Goal: Information Seeking & Learning: Learn about a topic

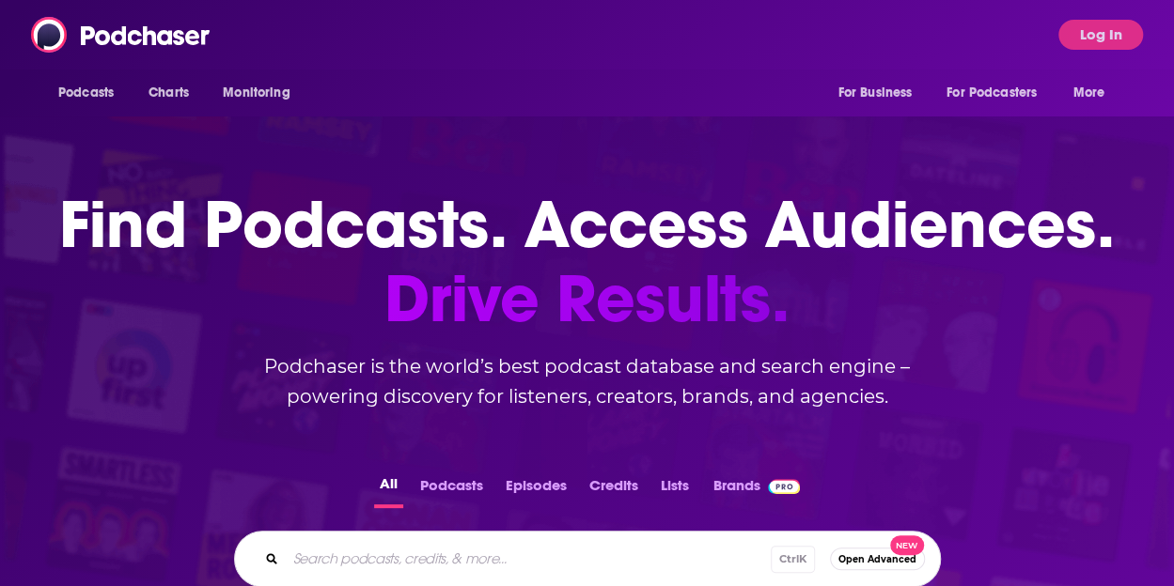
scroll to position [109, 0]
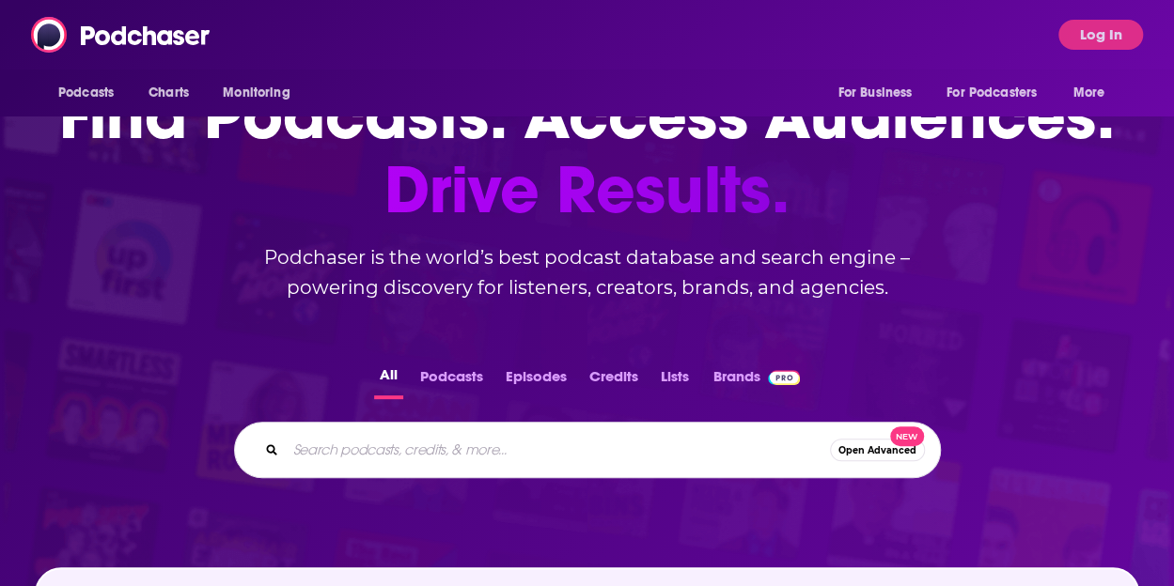
click at [497, 450] on input "Search podcasts, credits, & more..." at bounding box center [558, 450] width 544 height 30
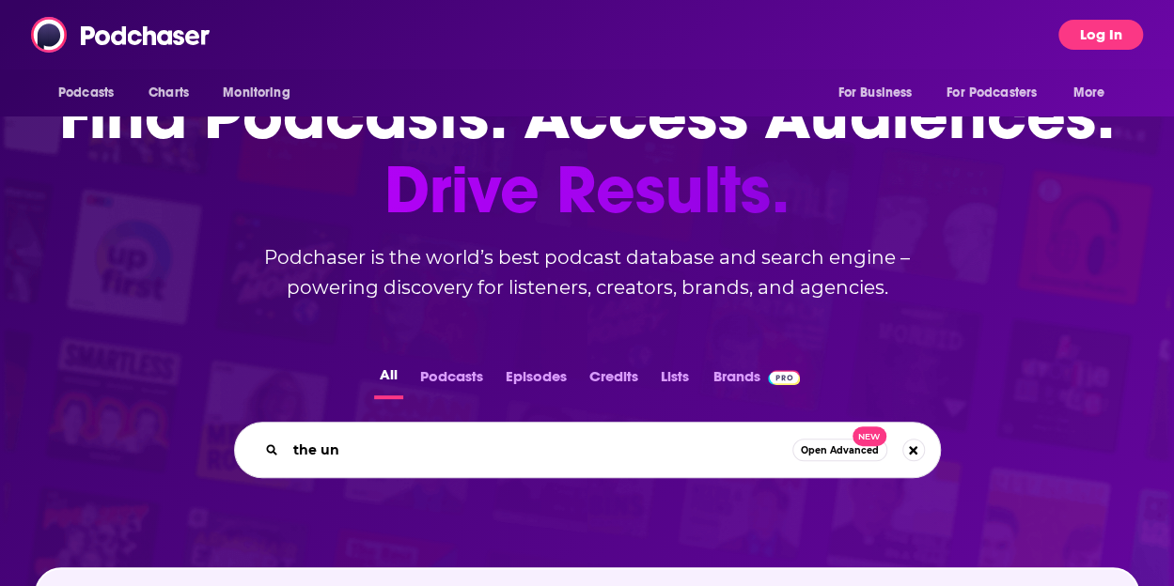
type input "the un"
click at [1103, 25] on button "Log In" at bounding box center [1100, 35] width 85 height 30
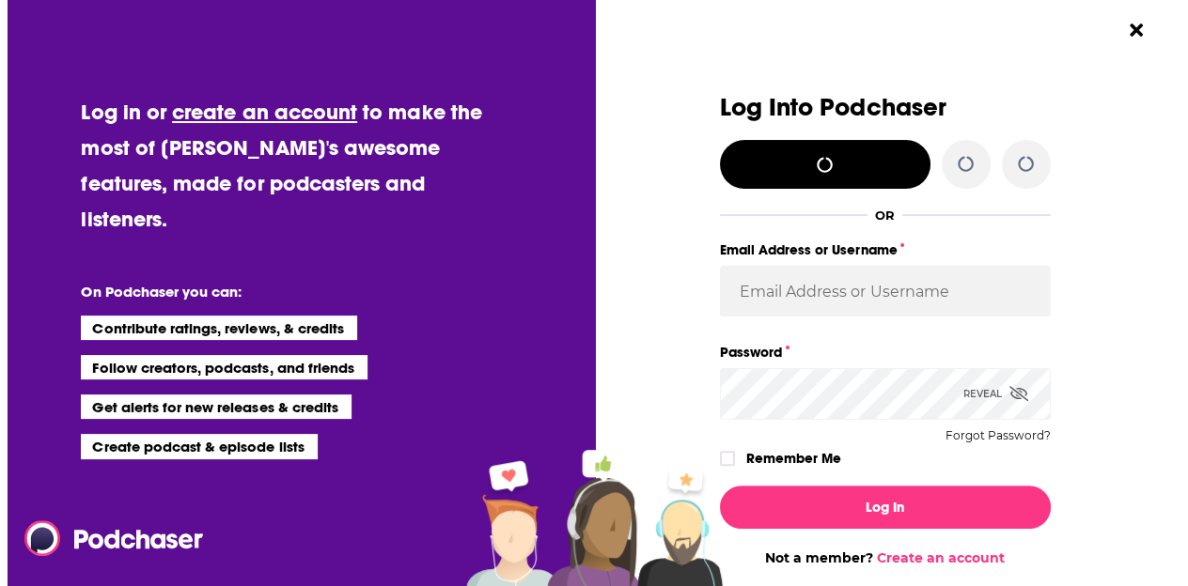
scroll to position [0, 0]
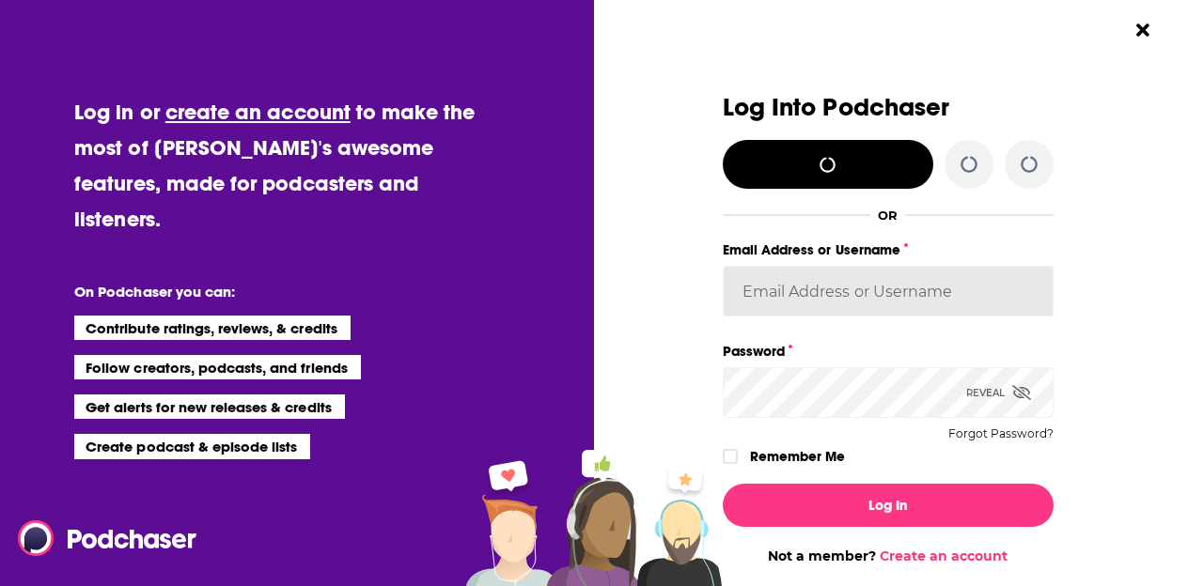
type input "fsg.publicity"
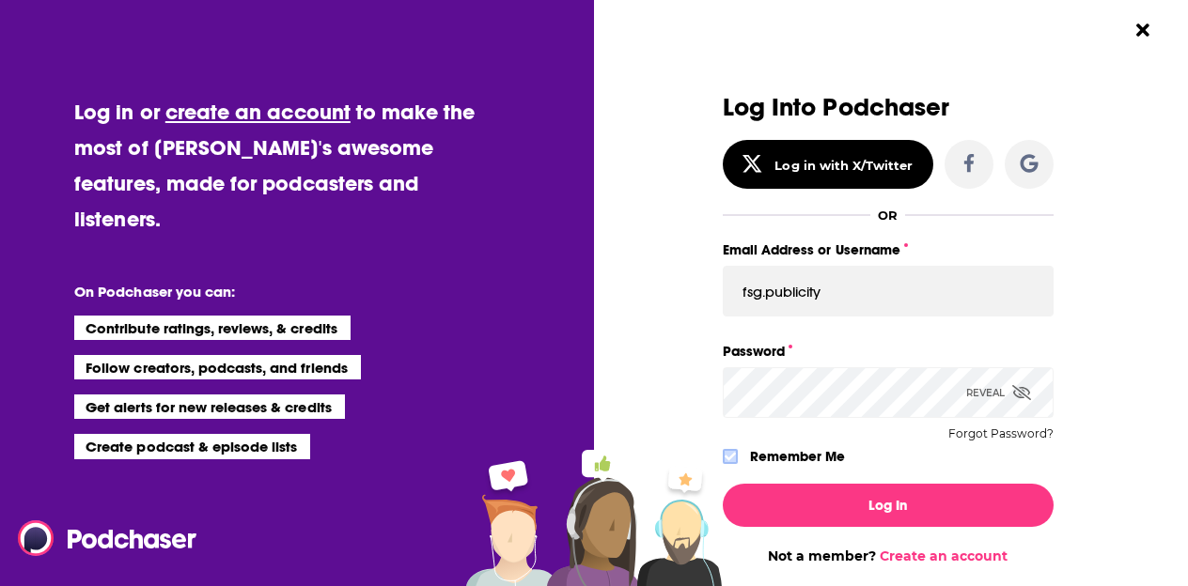
click at [725, 457] on icon "Dialog" at bounding box center [729, 456] width 11 height 11
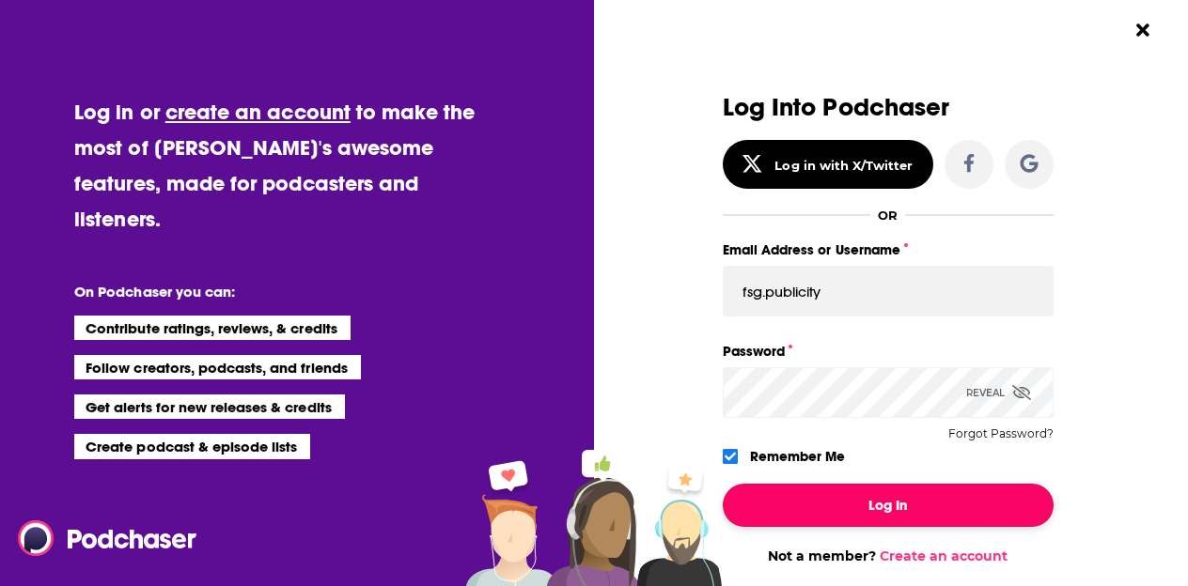
click at [804, 497] on button "Log In" at bounding box center [888, 505] width 331 height 43
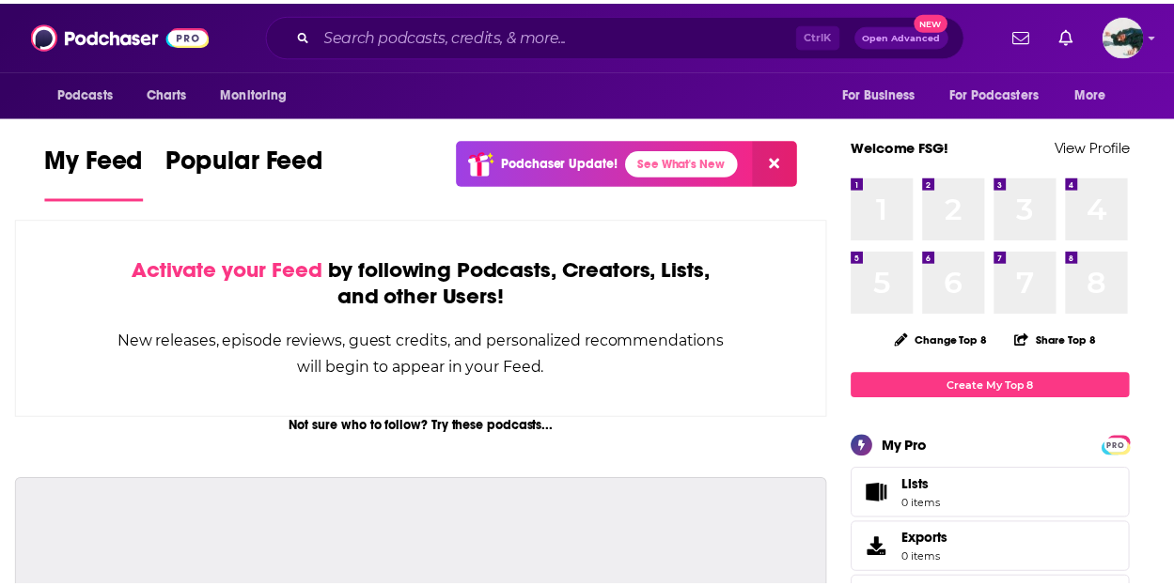
scroll to position [109, 0]
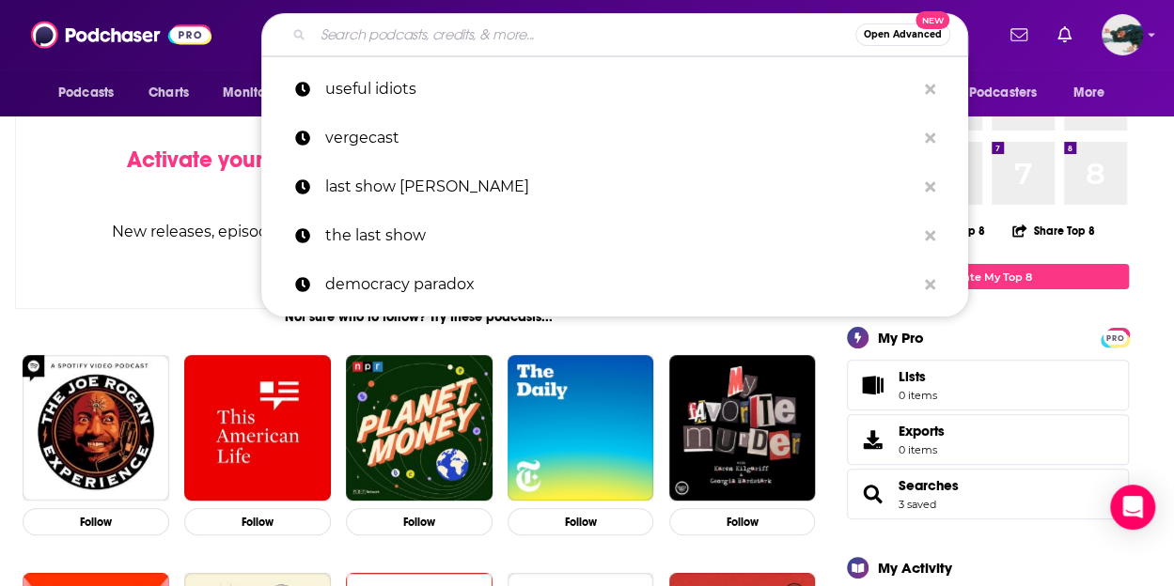
click at [485, 40] on input "Search podcasts, credits, & more..." at bounding box center [584, 35] width 542 height 30
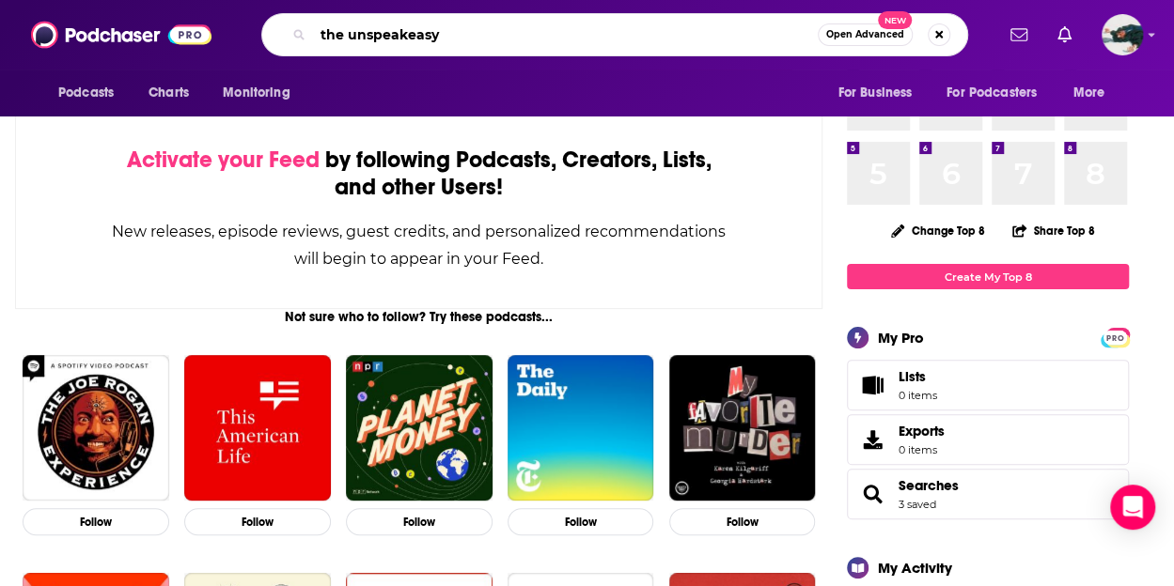
type input "the unspeakeasy"
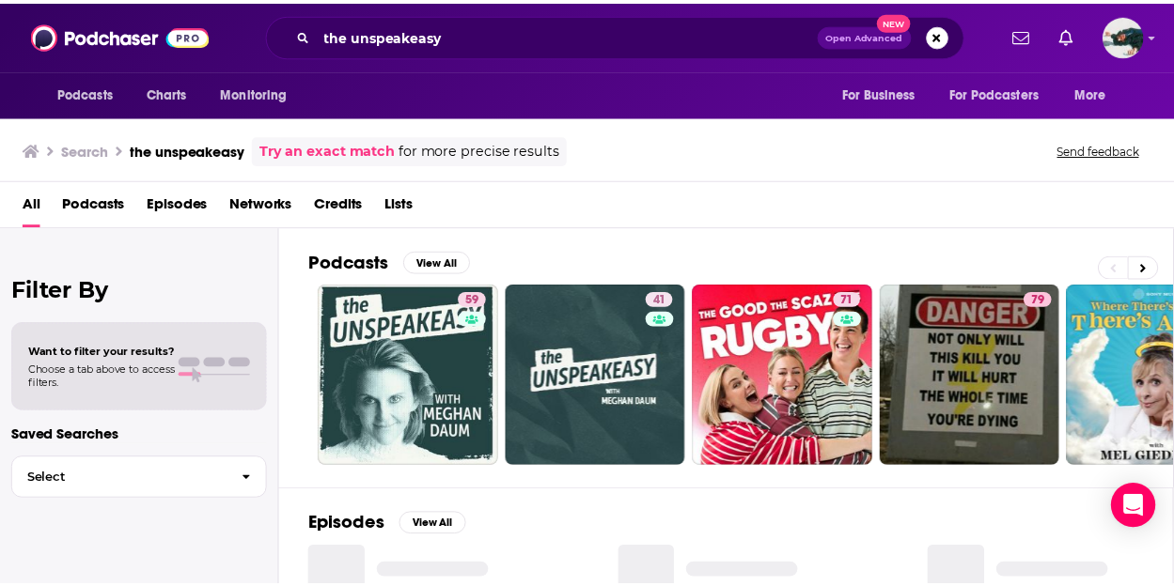
scroll to position [68, 0]
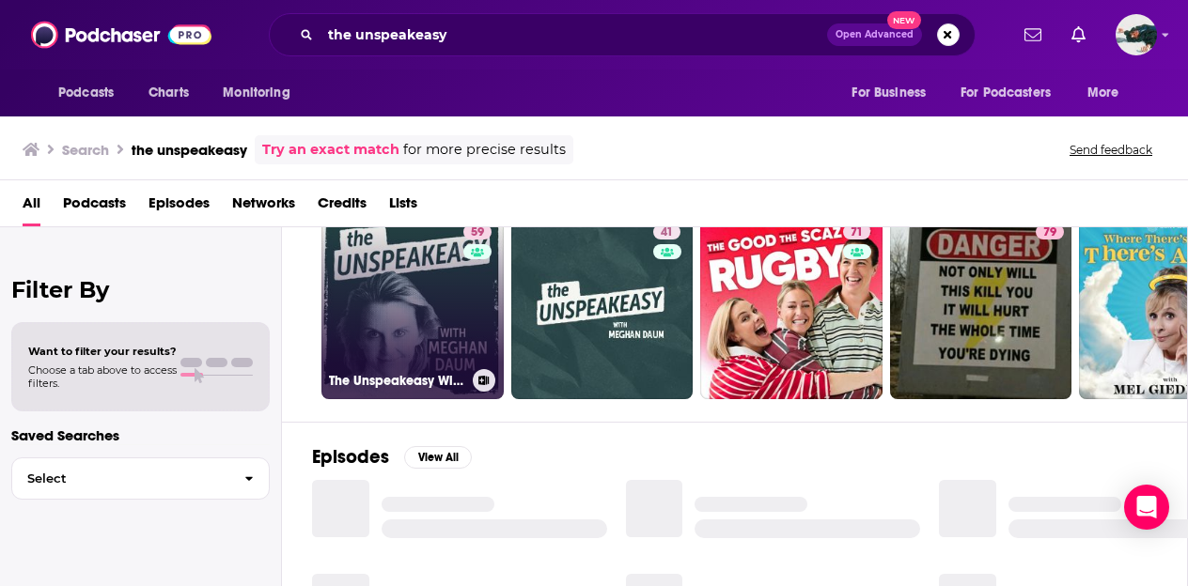
click at [425, 301] on link "59 The Unspeakeasy With [PERSON_NAME]" at bounding box center [412, 308] width 182 height 182
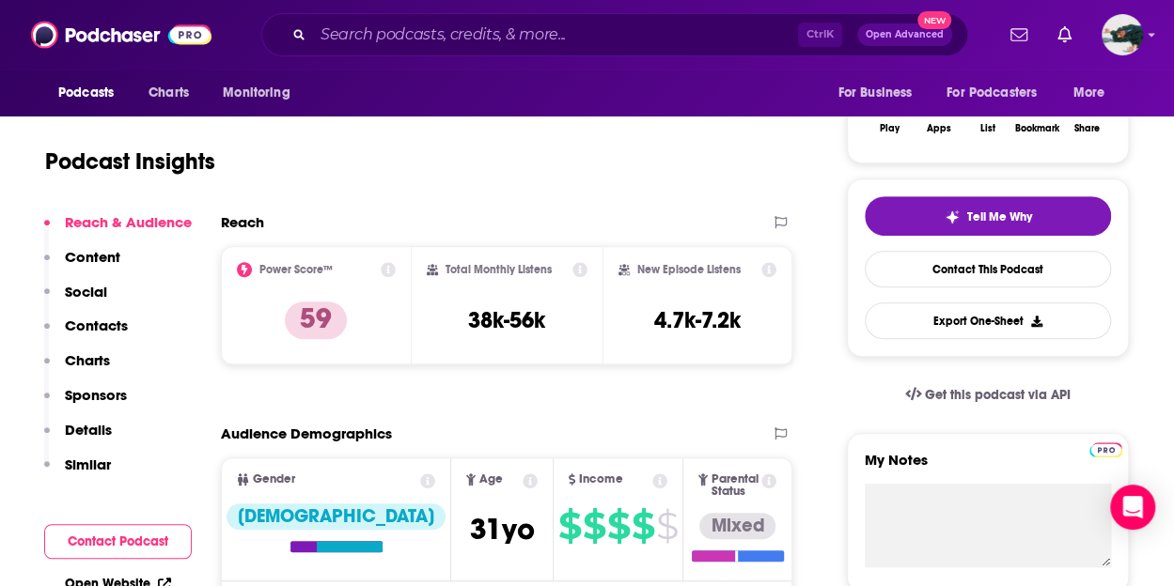
scroll to position [299, 0]
